Goal: Navigation & Orientation: Find specific page/section

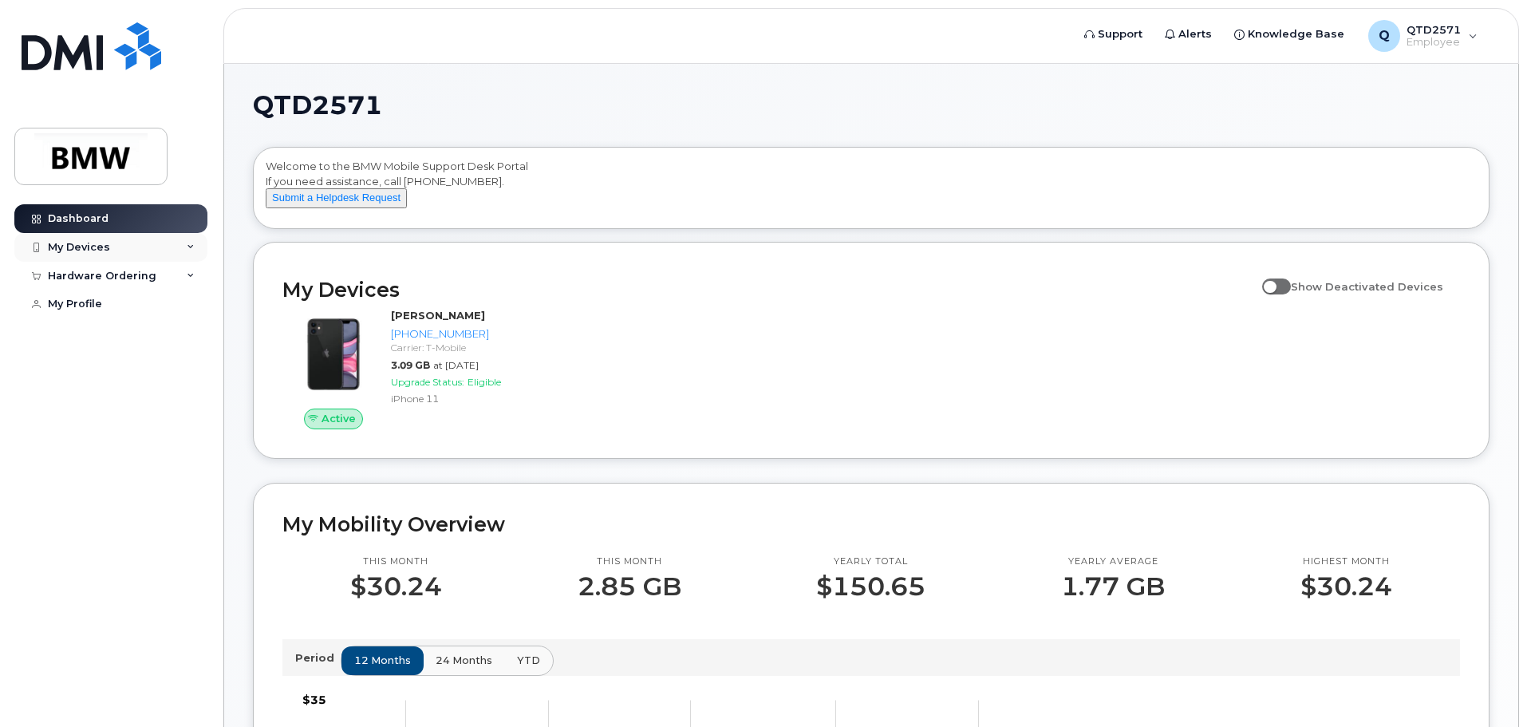
click at [109, 238] on div "My Devices" at bounding box center [110, 247] width 193 height 29
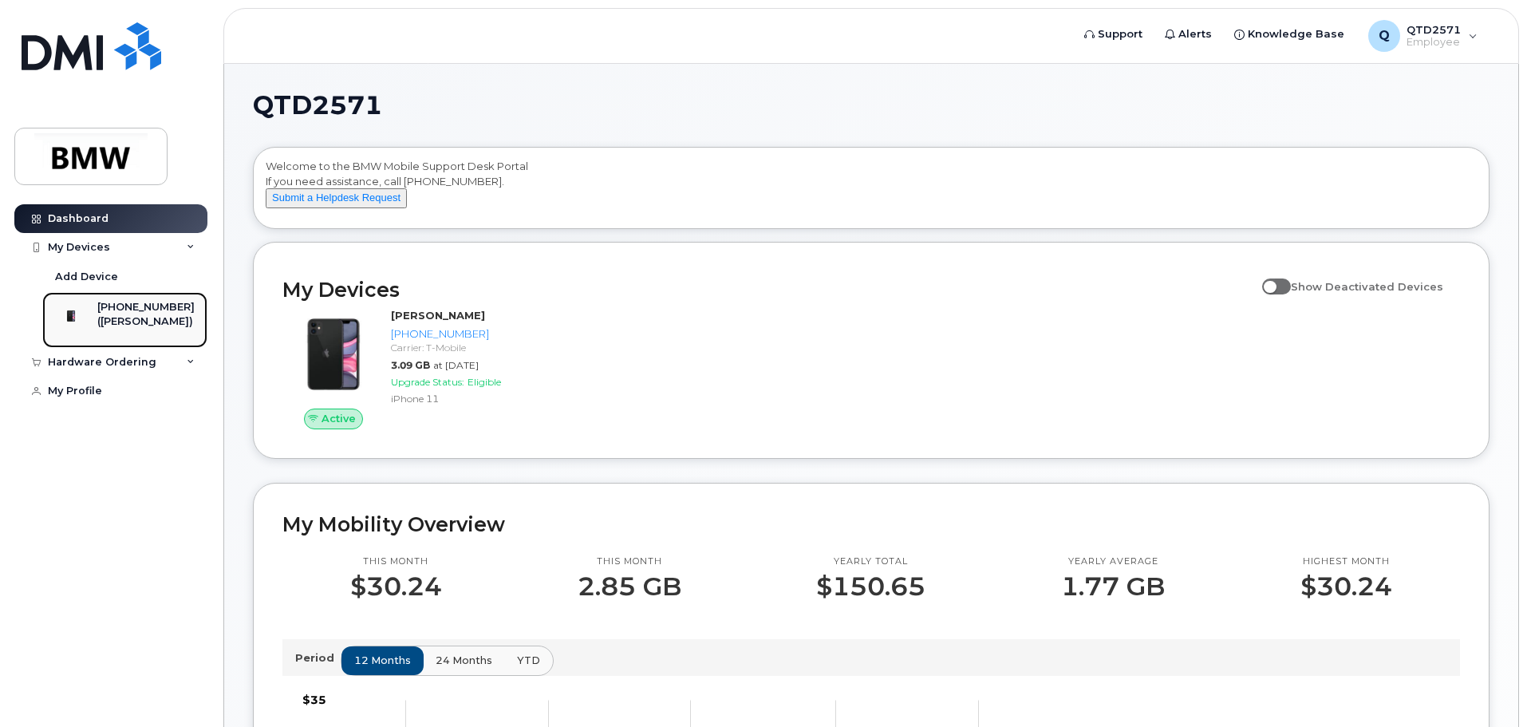
click at [130, 327] on div "([PERSON_NAME])" at bounding box center [145, 321] width 97 height 14
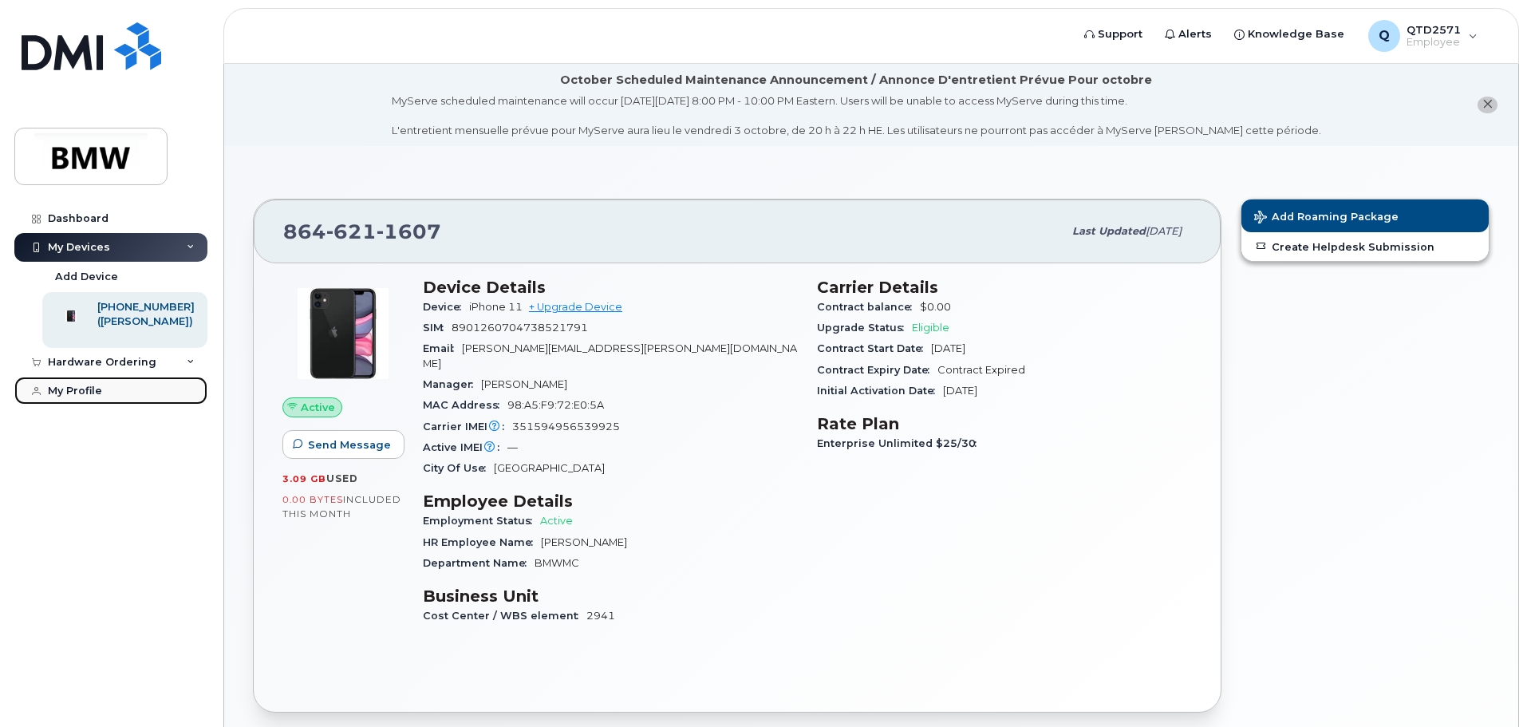
click at [89, 397] on div "My Profile" at bounding box center [75, 390] width 54 height 13
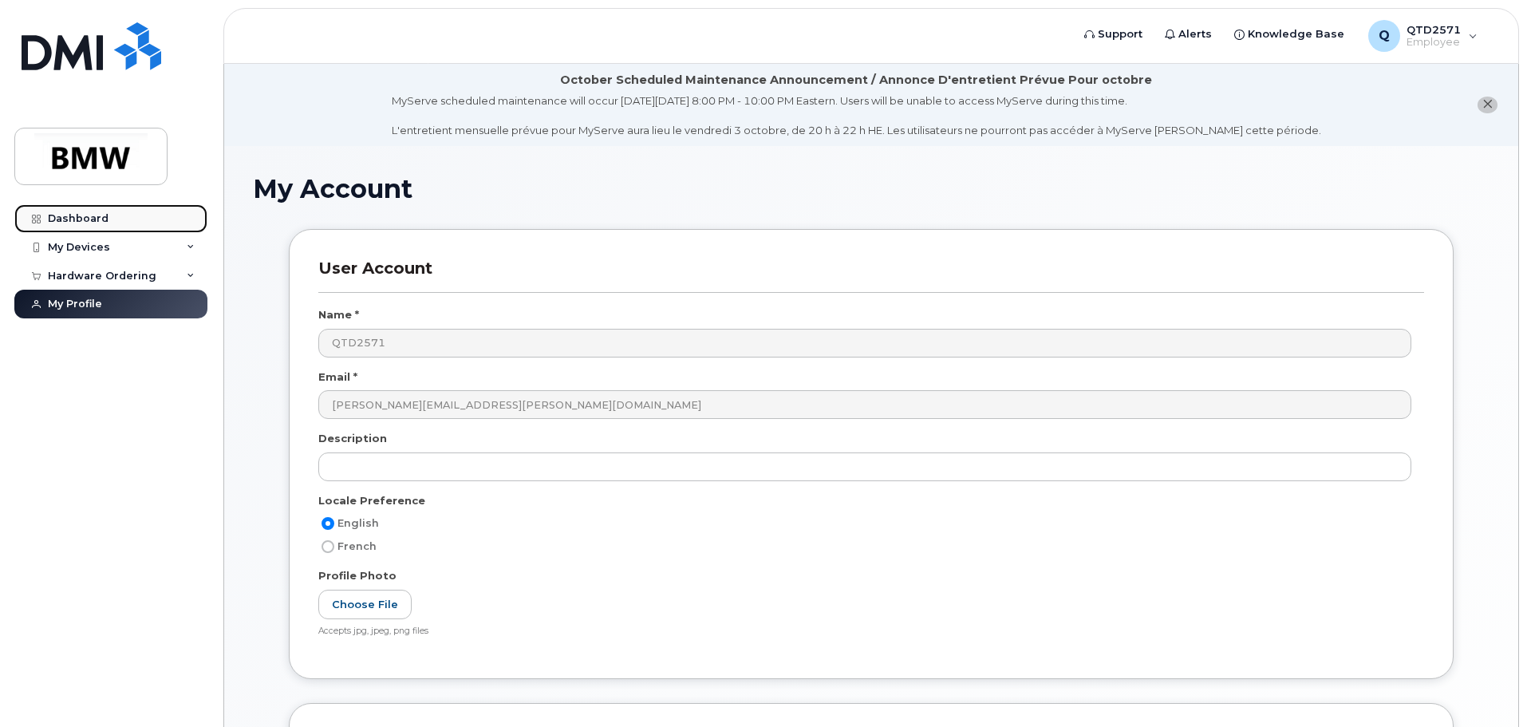
click at [89, 213] on div "Dashboard" at bounding box center [78, 218] width 61 height 13
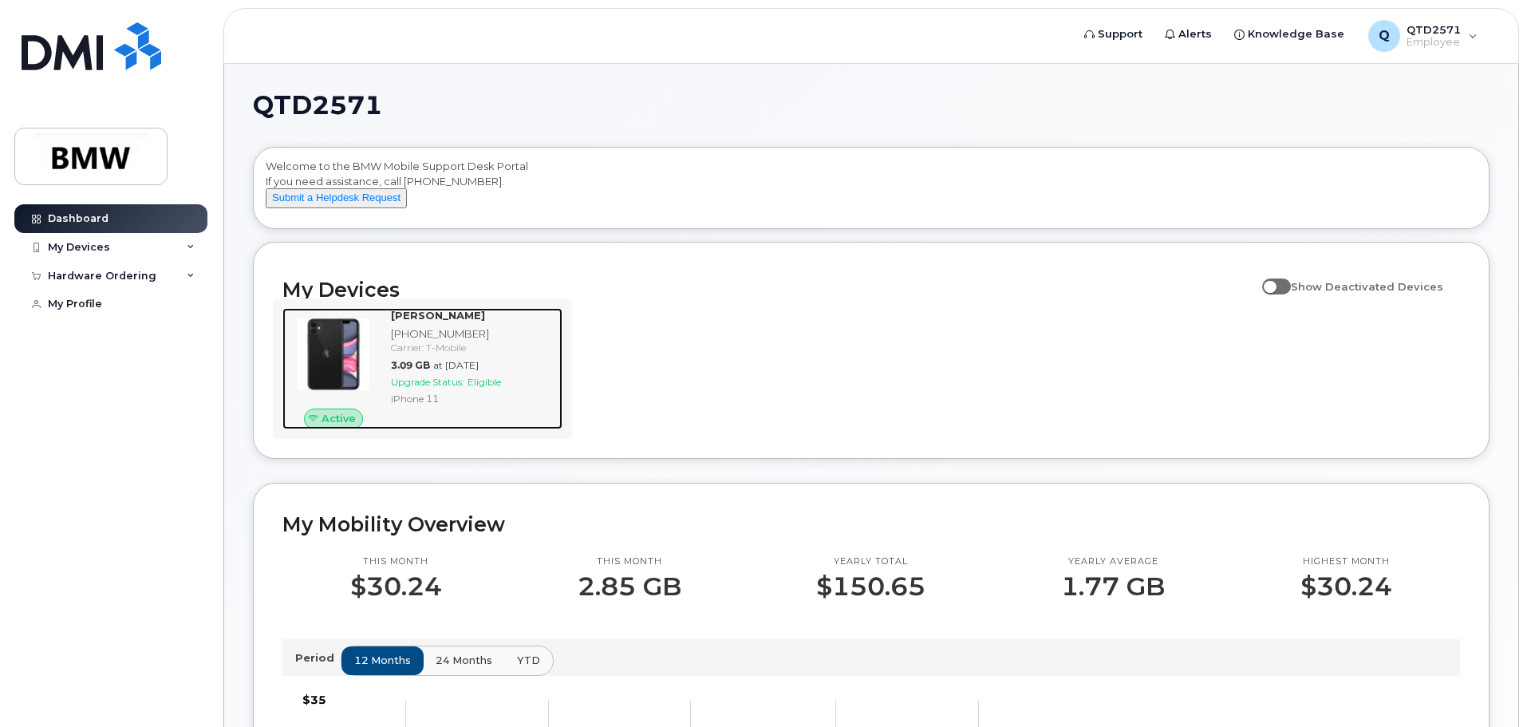
click at [368, 353] on img at bounding box center [333, 354] width 77 height 77
